Goal: Find specific page/section: Find specific page/section

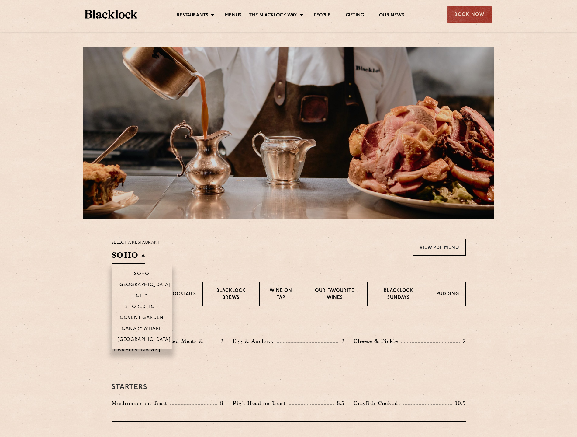
click at [123, 254] on h2 "SOHO" at bounding box center [128, 257] width 33 height 14
click at [143, 295] on p "City" at bounding box center [142, 296] width 12 height 6
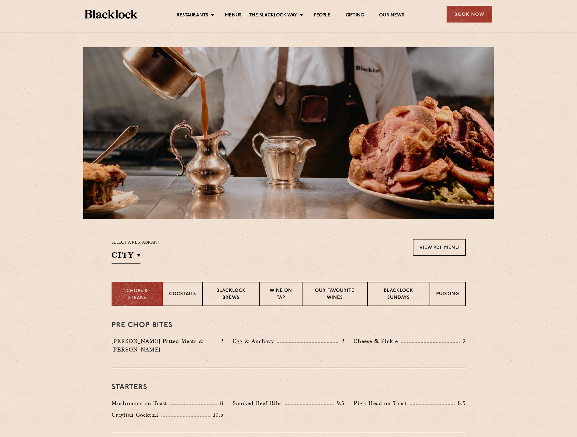
drag, startPoint x: 369, startPoint y: 253, endPoint x: 392, endPoint y: 249, distance: 23.5
click at [369, 253] on div "Select a restaurant City [GEOGRAPHIC_DATA] [GEOGRAPHIC_DATA] [GEOGRAPHIC_DATA] …" at bounding box center [289, 251] width 354 height 25
click at [438, 246] on link "View PDF Menu" at bounding box center [439, 247] width 53 height 17
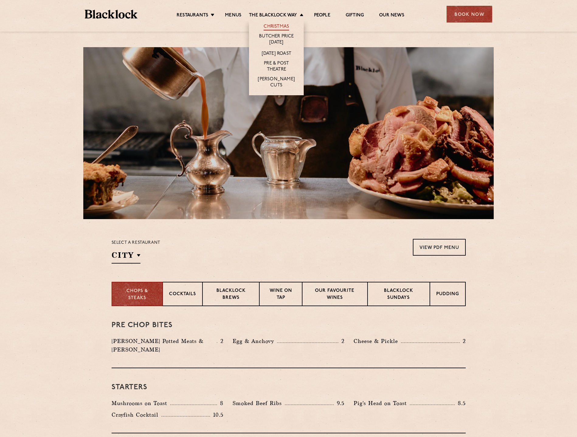
click at [273, 25] on link "Christmas" at bounding box center [277, 27] width 26 height 7
